Goal: Task Accomplishment & Management: Use online tool/utility

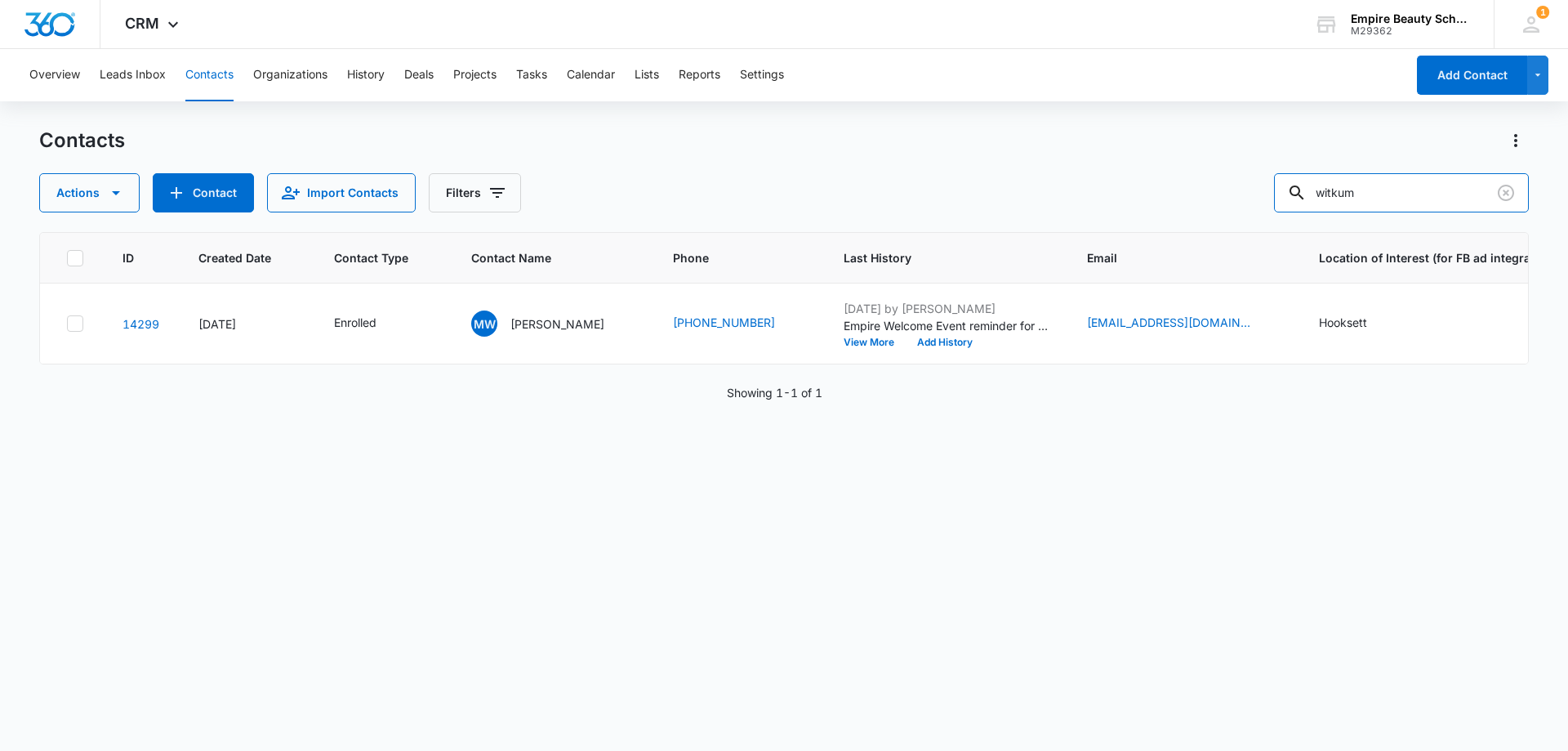
drag, startPoint x: 1419, startPoint y: 186, endPoint x: 1205, endPoint y: 182, distance: 214.0
click at [1239, 185] on div "Actions Contact Import Contacts Filters witkum" at bounding box center [784, 193] width 1490 height 39
type input "nihan"
click at [553, 321] on p "[PERSON_NAME]" at bounding box center [557, 324] width 94 height 17
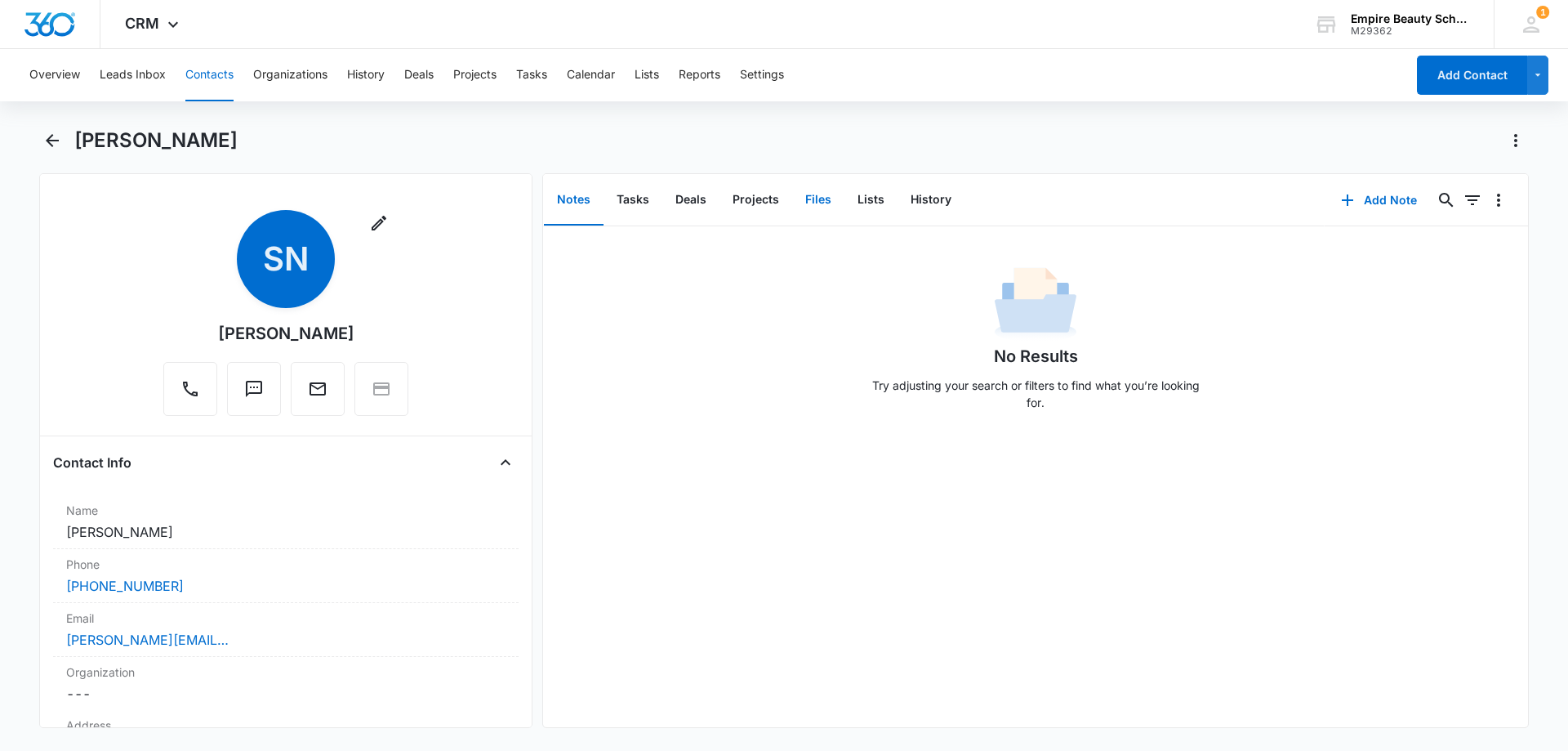
click at [810, 199] on button "Files" at bounding box center [818, 200] width 52 height 51
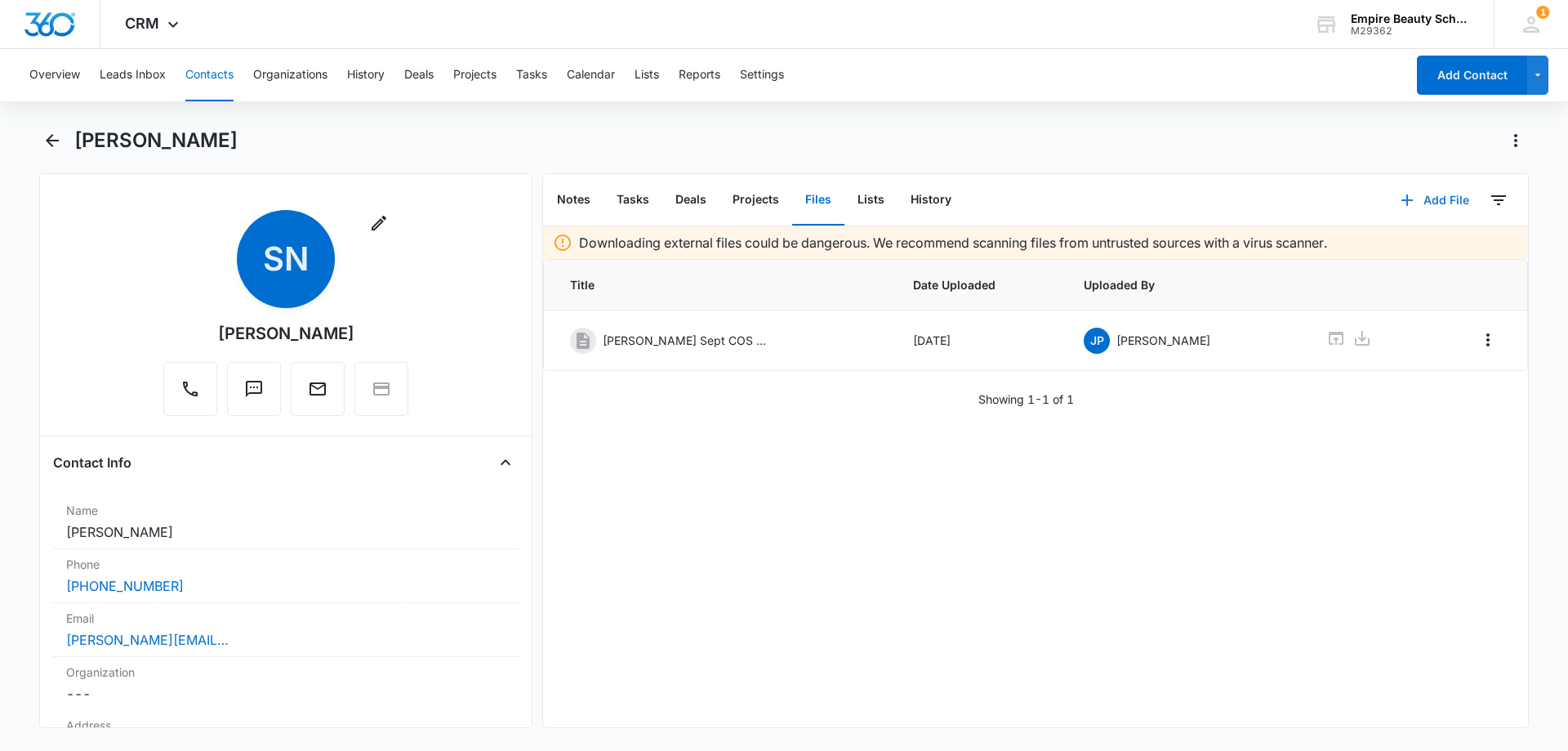
click at [1420, 204] on button "Add File" at bounding box center [1435, 201] width 101 height 39
click at [1419, 247] on div "Upload Files" at bounding box center [1413, 252] width 65 height 11
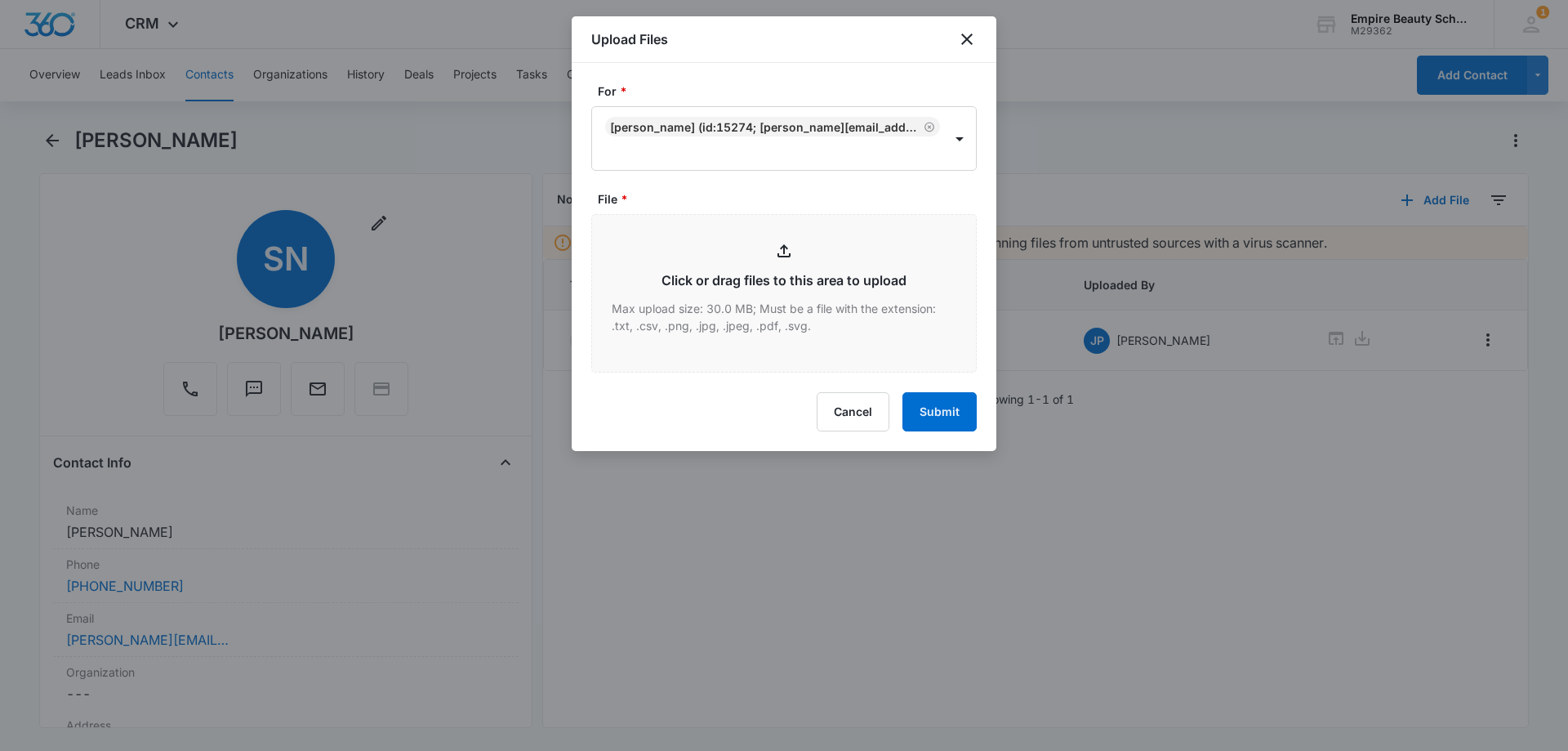
type input "C:\fakepath\[PERSON_NAME] Sept COS 2025.pdf"
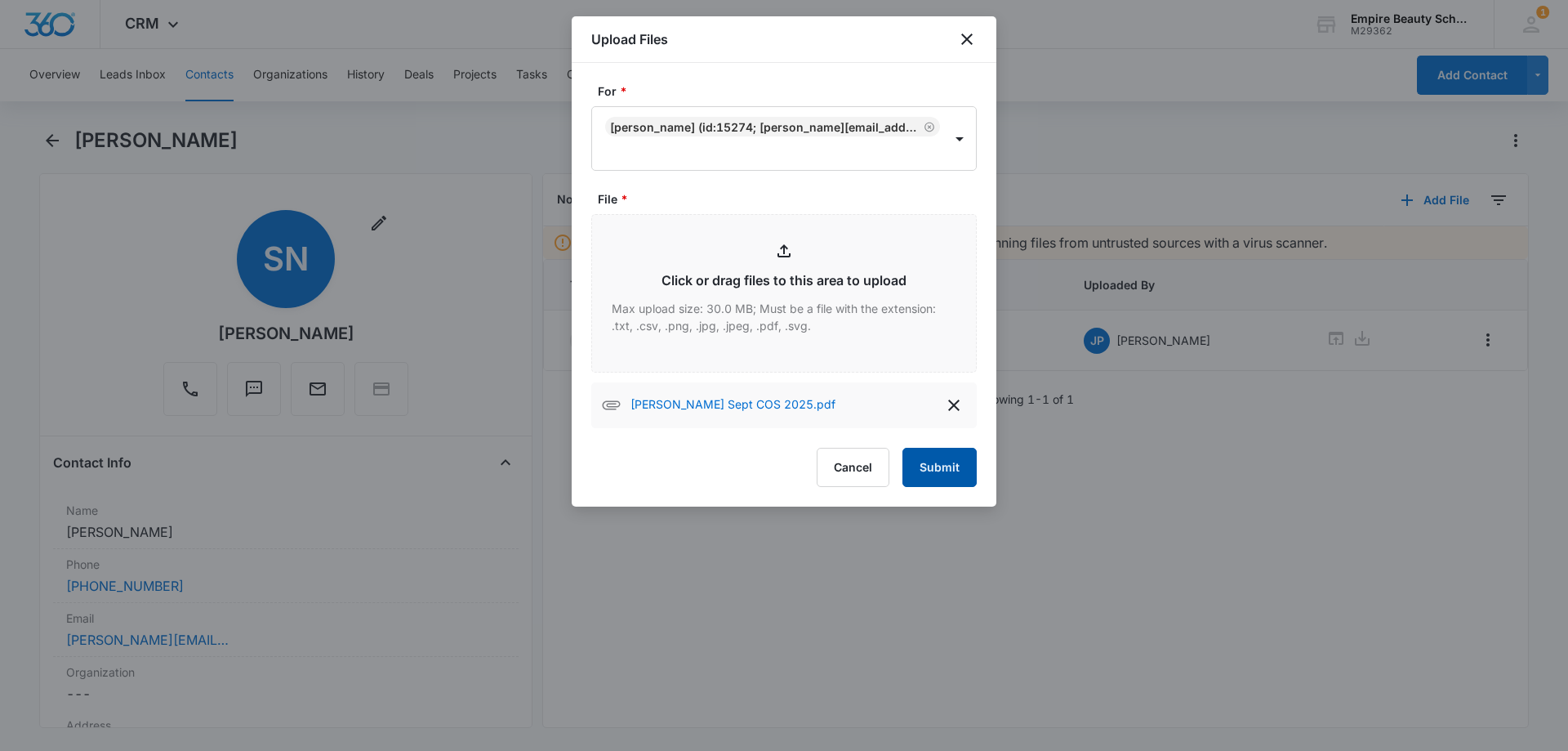
click at [945, 470] on button "Submit" at bounding box center [940, 467] width 75 height 39
